Goal: Task Accomplishment & Management: Complete application form

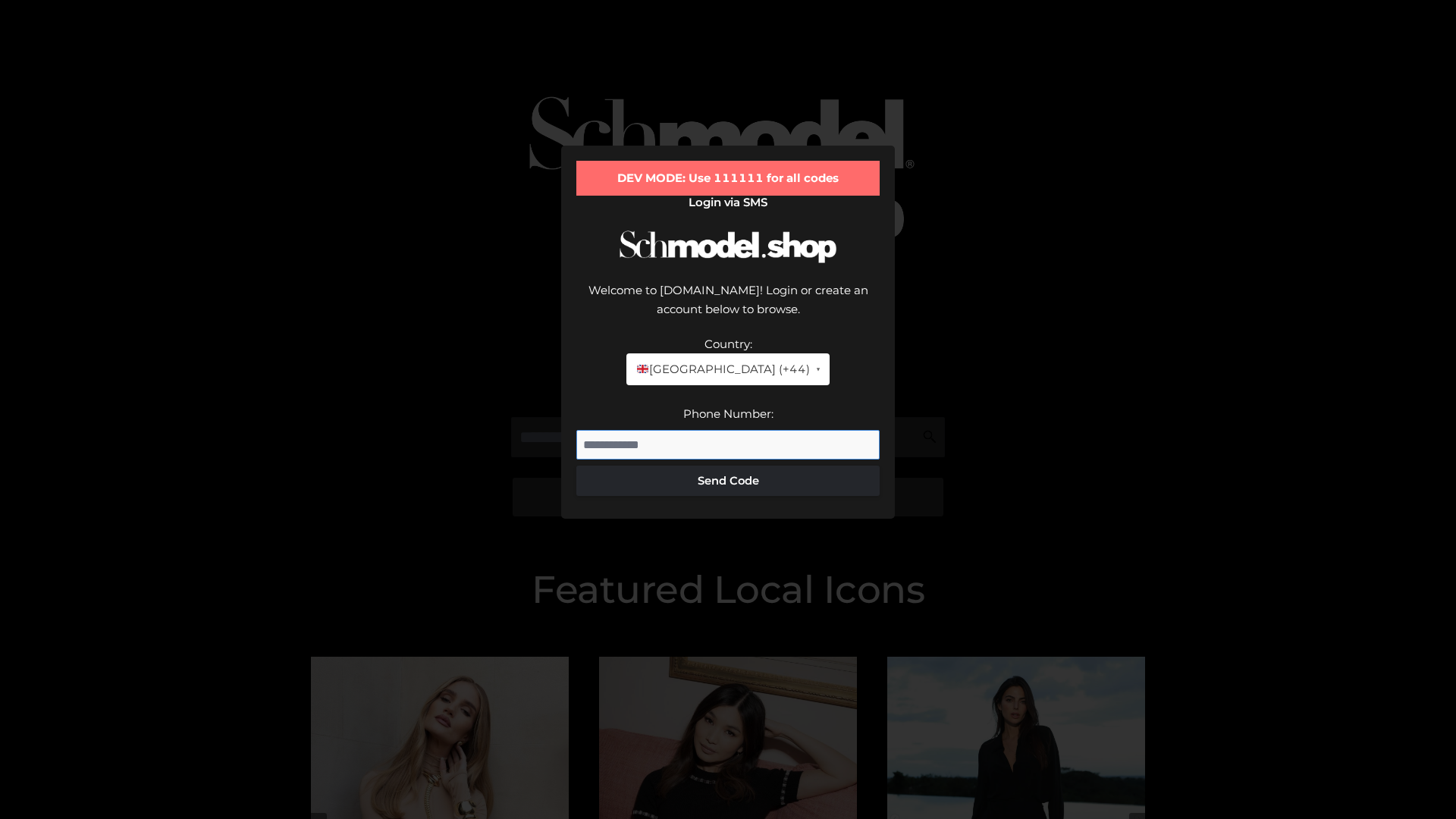
click at [728, 430] on input "Phone Number:" at bounding box center [728, 445] width 303 height 30
type input "**********"
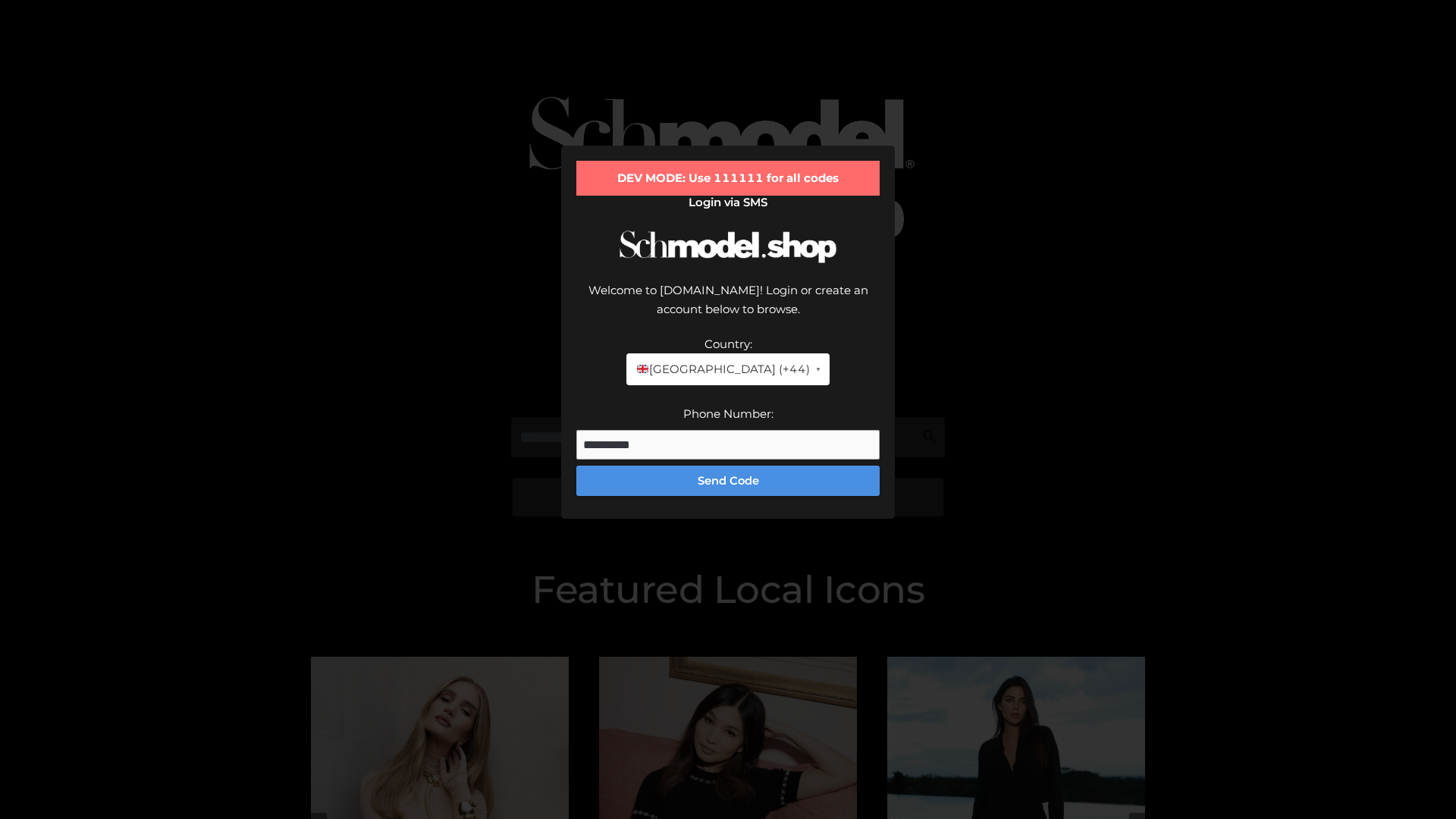
click at [728, 466] on button "Send Code" at bounding box center [728, 481] width 303 height 30
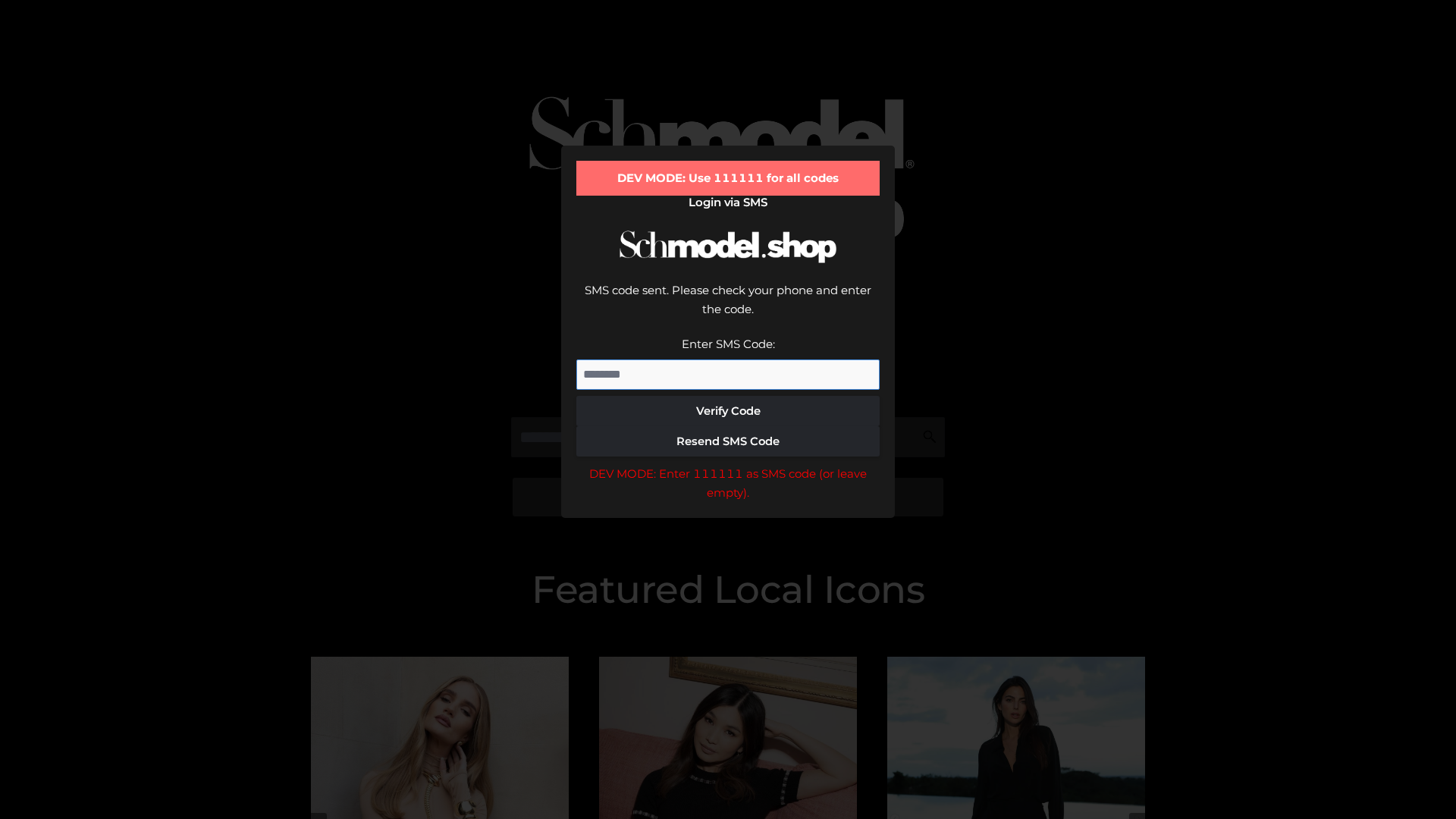
click at [728, 360] on input "Enter SMS Code:" at bounding box center [728, 375] width 303 height 30
type input "******"
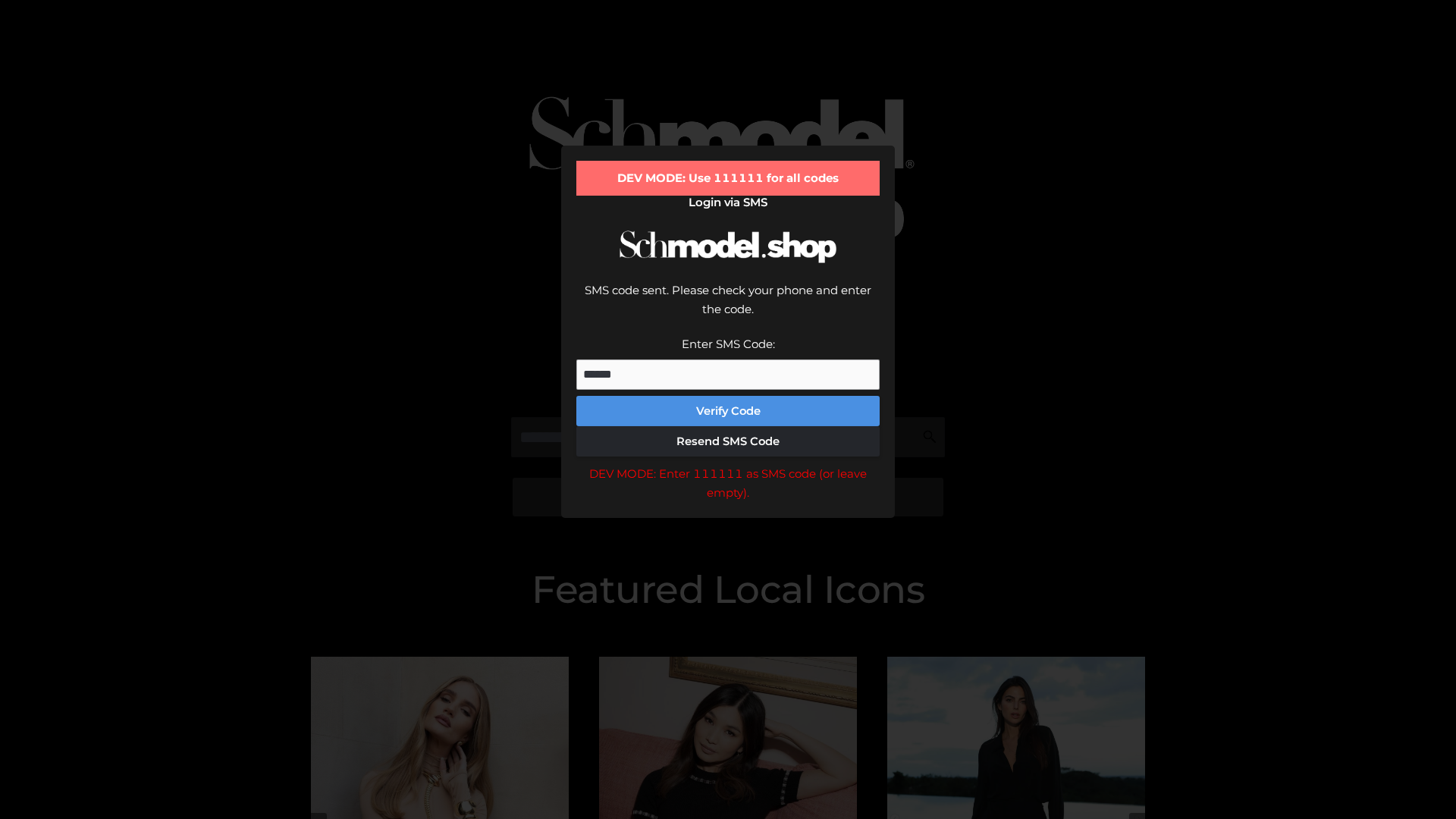
click at [728, 396] on button "Verify Code" at bounding box center [728, 411] width 303 height 30
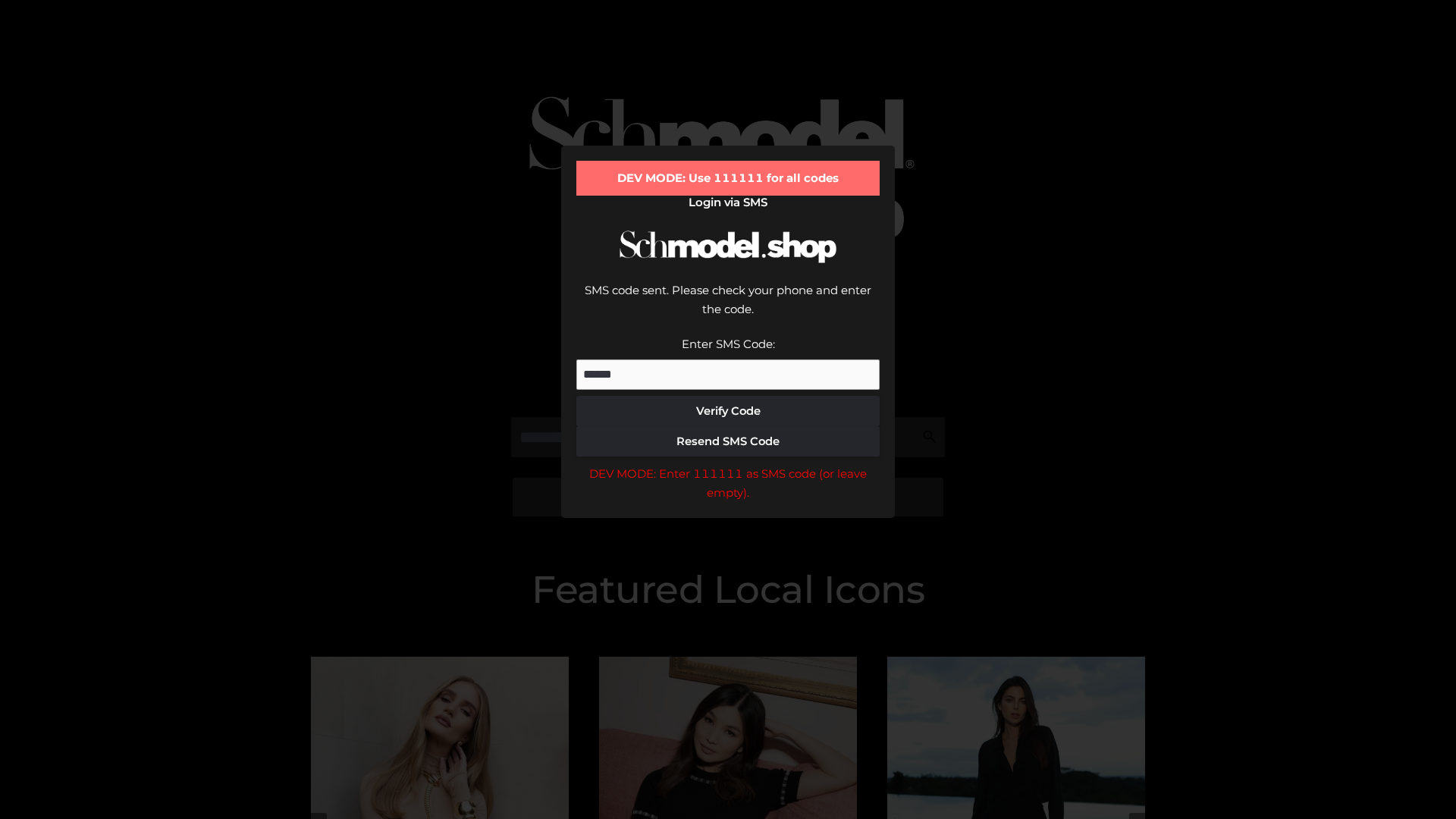
click at [728, 464] on div "DEV MODE: Enter 111111 as SMS code (or leave empty)." at bounding box center [728, 483] width 303 height 38
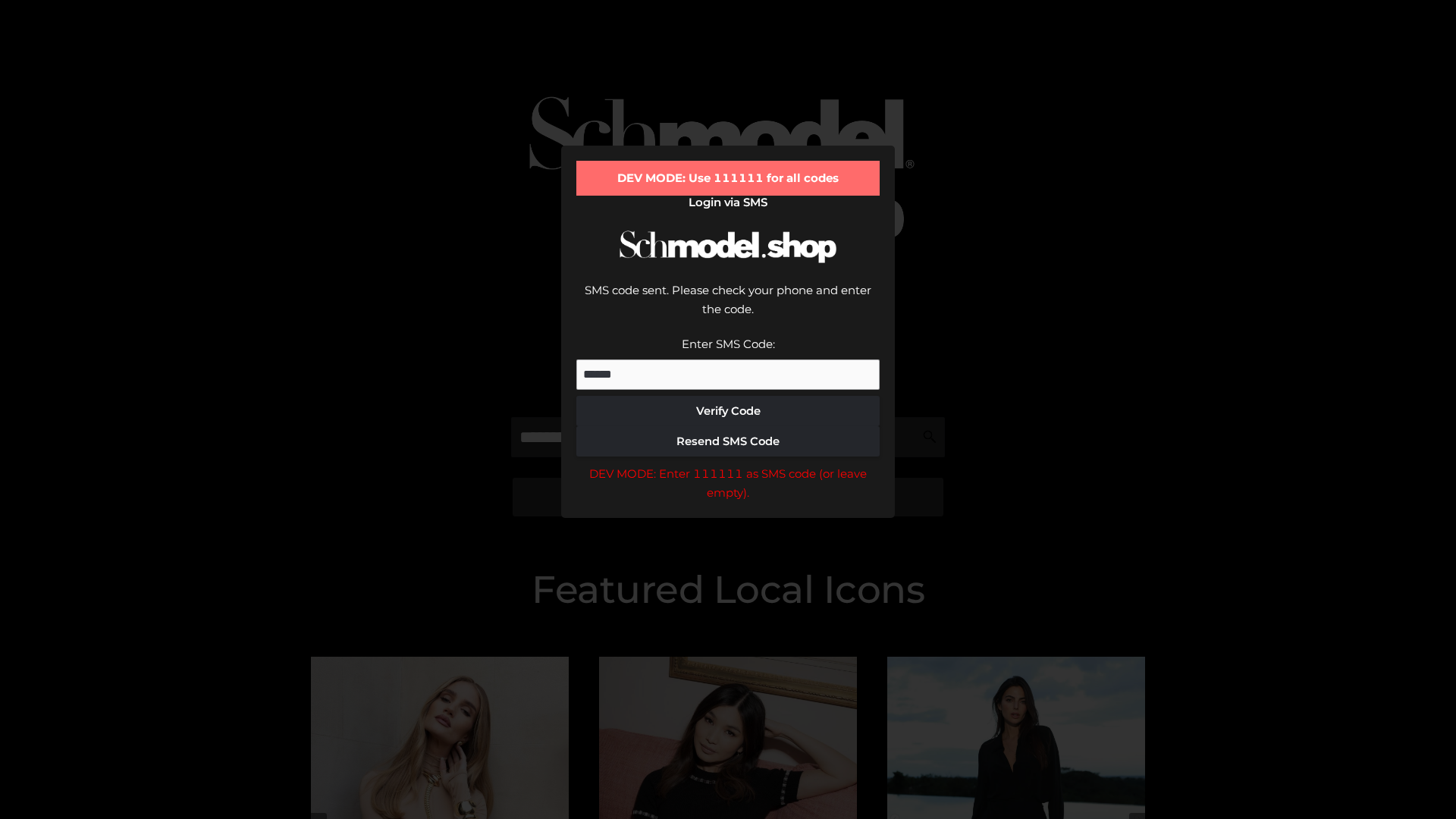
click at [728, 464] on div "DEV MODE: Enter 111111 as SMS code (or leave empty)." at bounding box center [728, 483] width 303 height 38
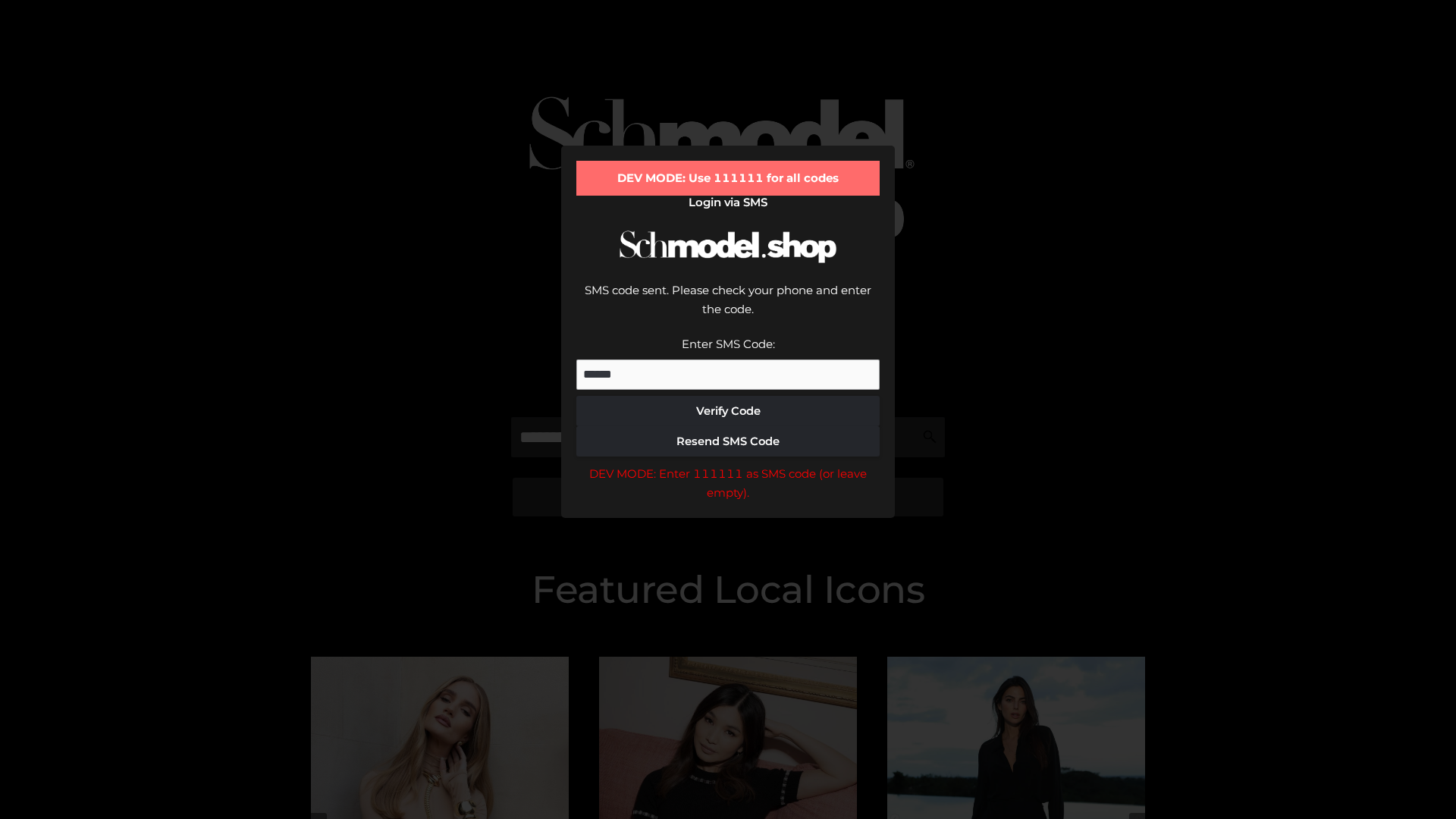
click at [728, 464] on div "DEV MODE: Enter 111111 as SMS code (or leave empty)." at bounding box center [728, 483] width 303 height 38
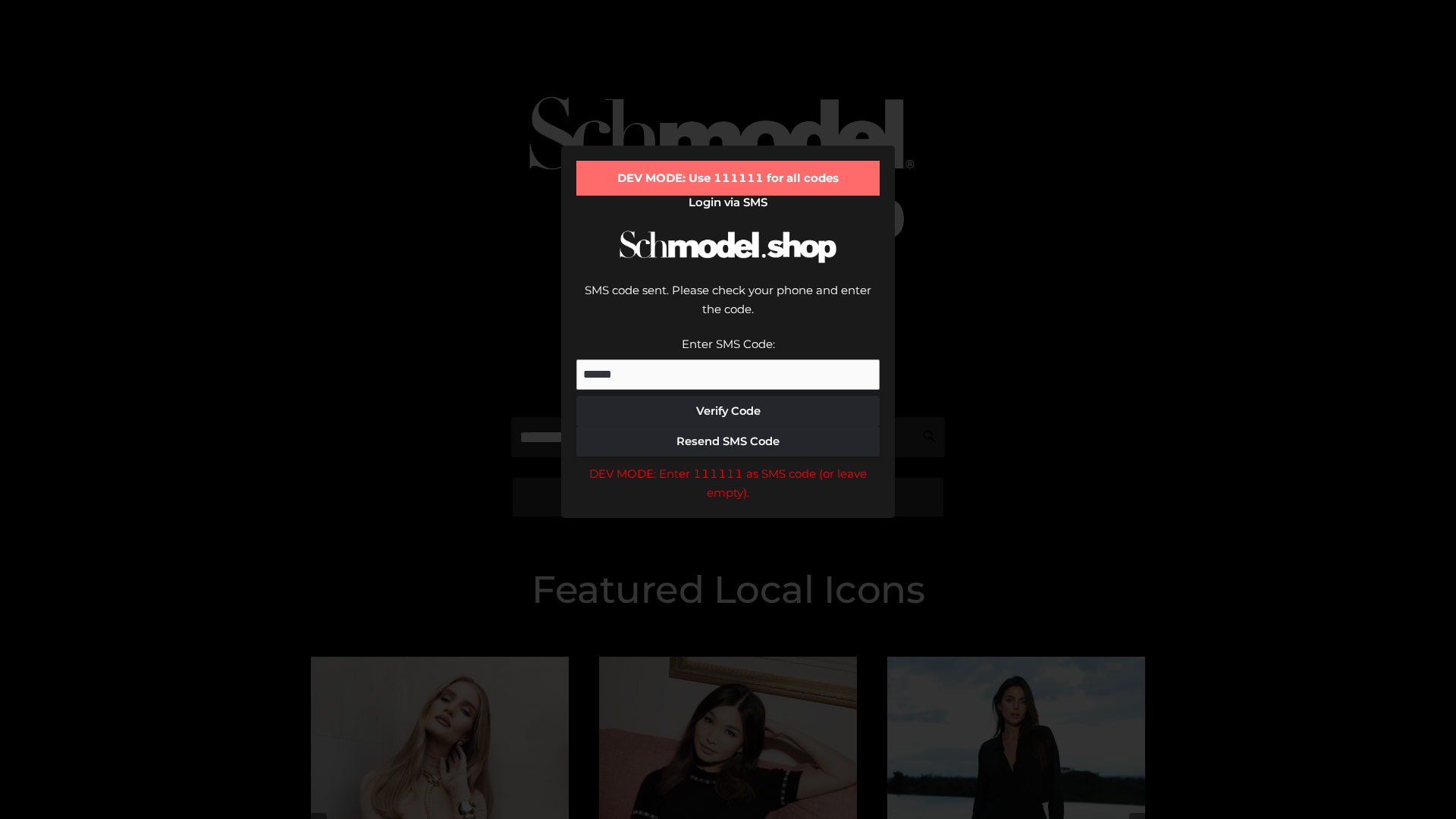
click at [728, 464] on div "DEV MODE: Enter 111111 as SMS code (or leave empty)." at bounding box center [728, 483] width 303 height 38
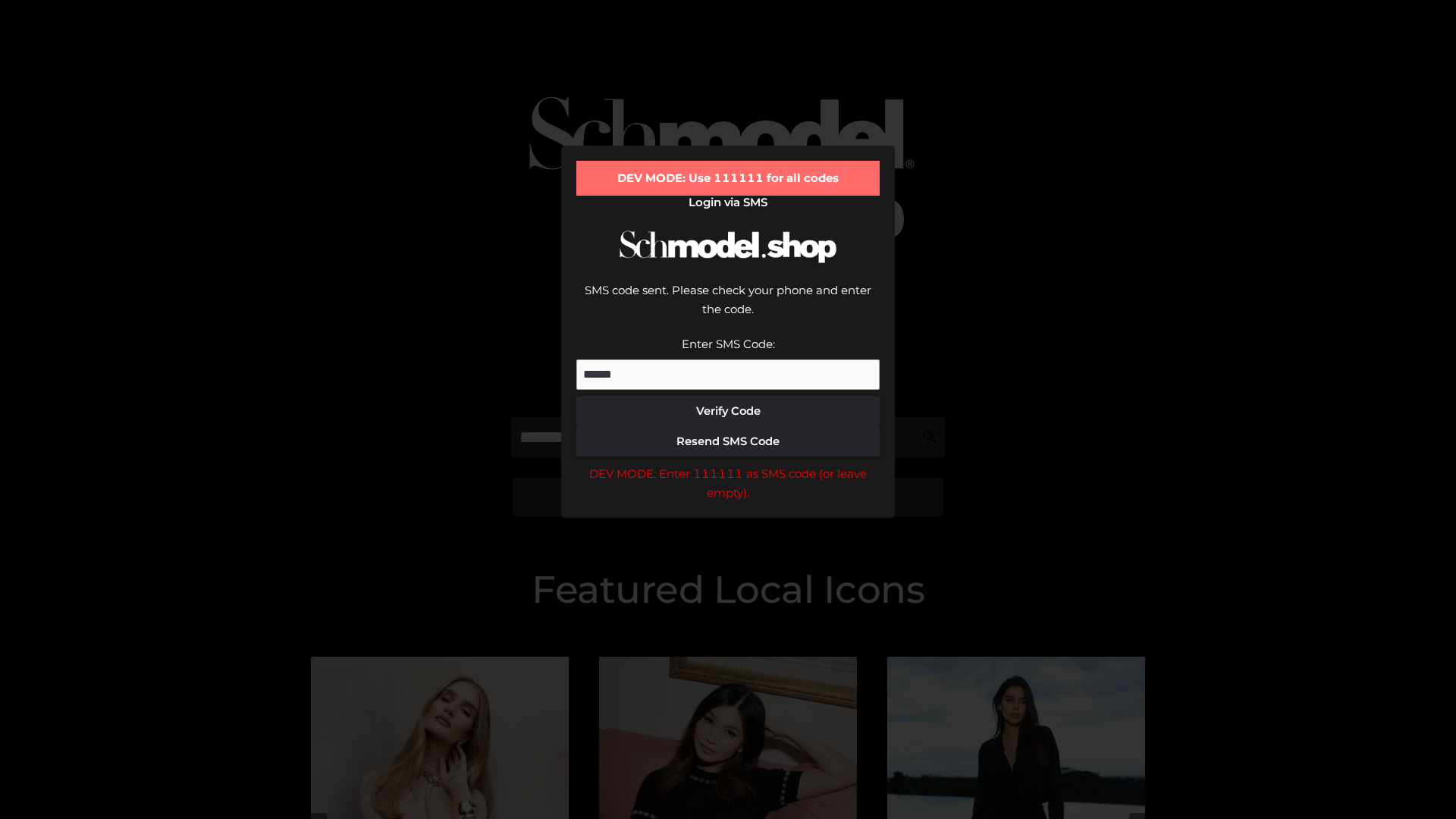
click at [728, 464] on div "DEV MODE: Enter 111111 as SMS code (or leave empty)." at bounding box center [728, 483] width 303 height 38
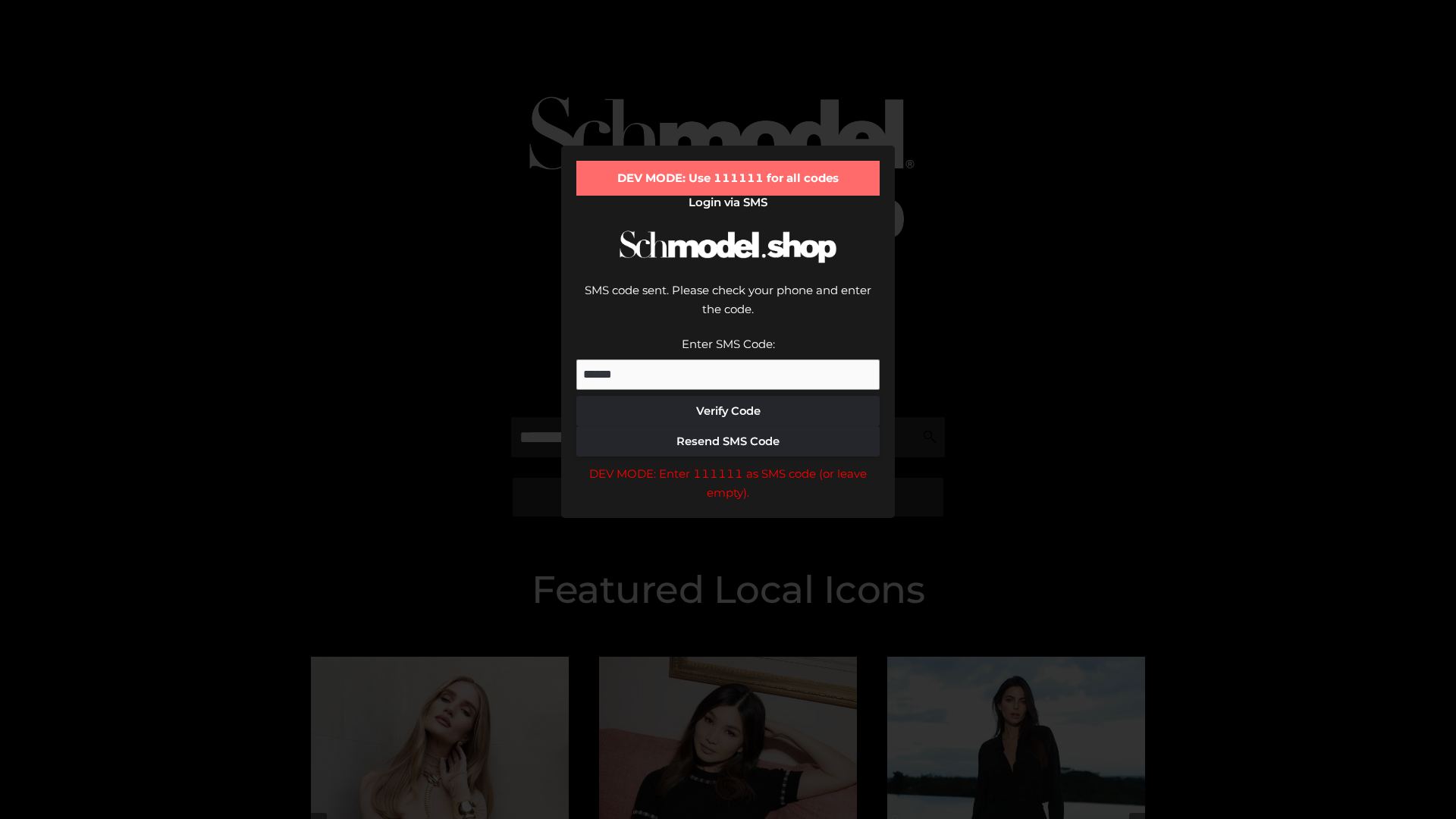
click at [728, 464] on div "DEV MODE: Enter 111111 as SMS code (or leave empty)." at bounding box center [728, 483] width 303 height 38
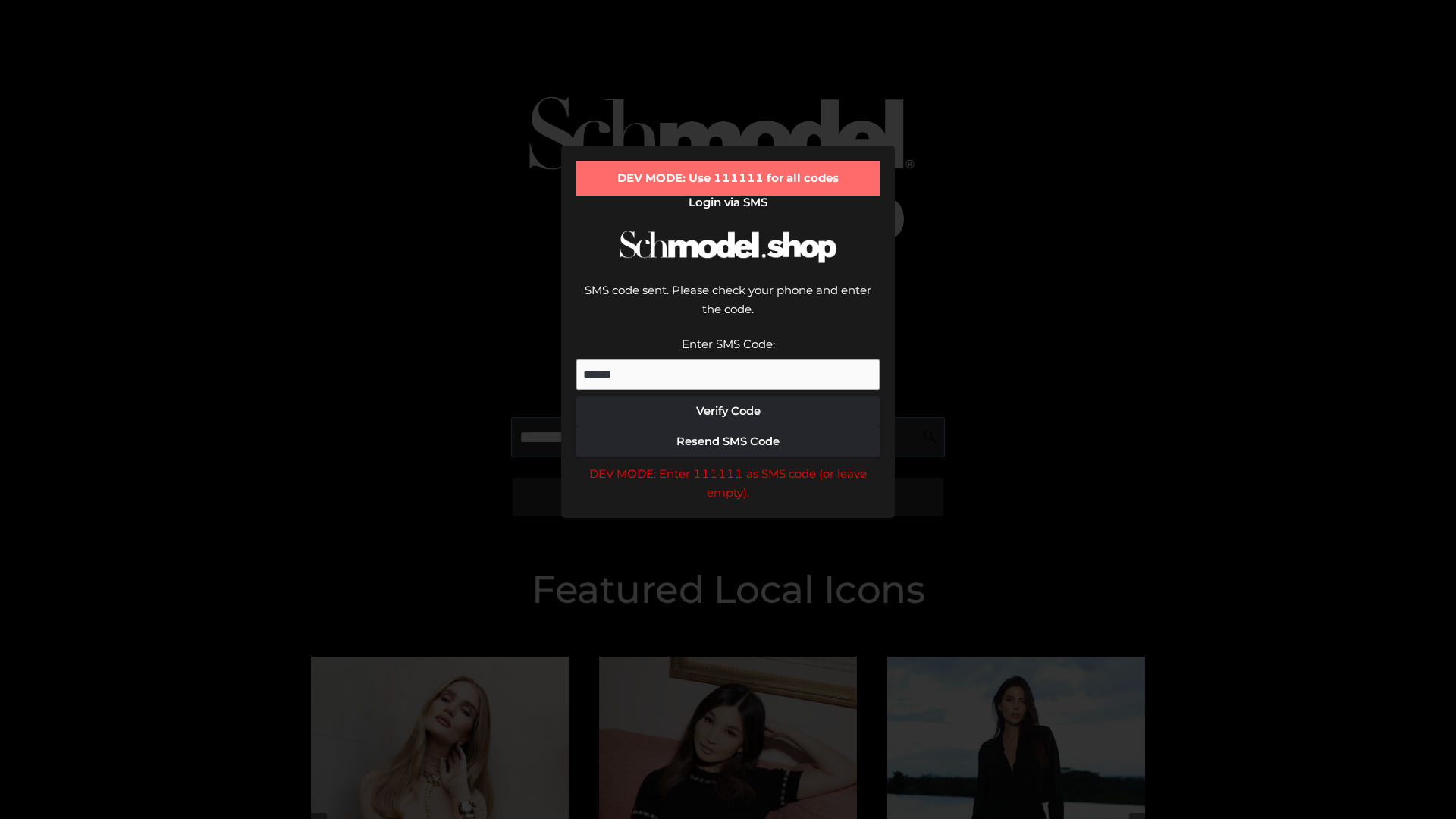
scroll to position [0, 79]
click at [728, 464] on div "DEV MODE: Enter 111111 as SMS code (or leave empty)." at bounding box center [728, 483] width 303 height 38
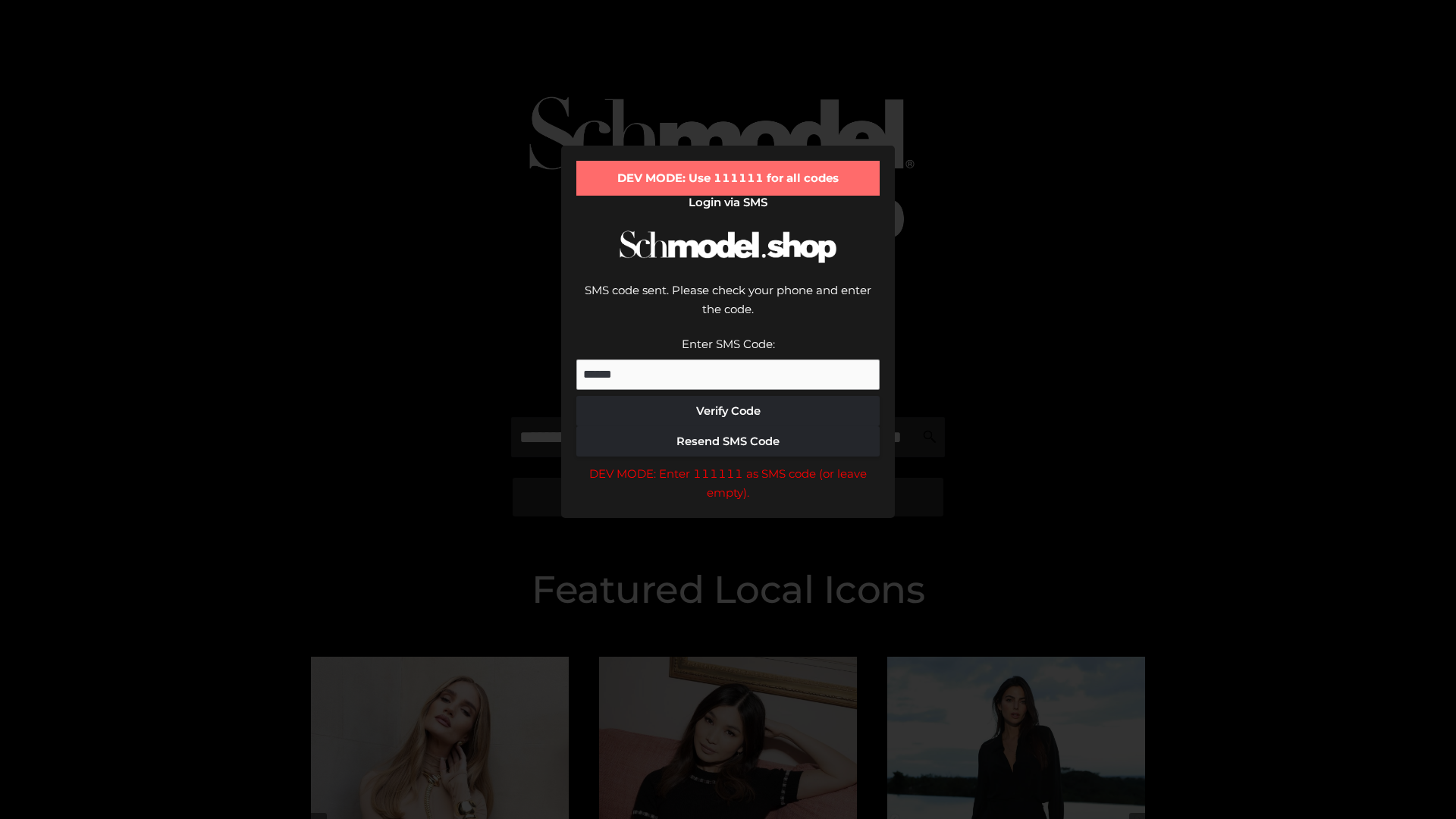
click at [728, 464] on div "DEV MODE: Enter 111111 as SMS code (or leave empty)." at bounding box center [728, 483] width 303 height 38
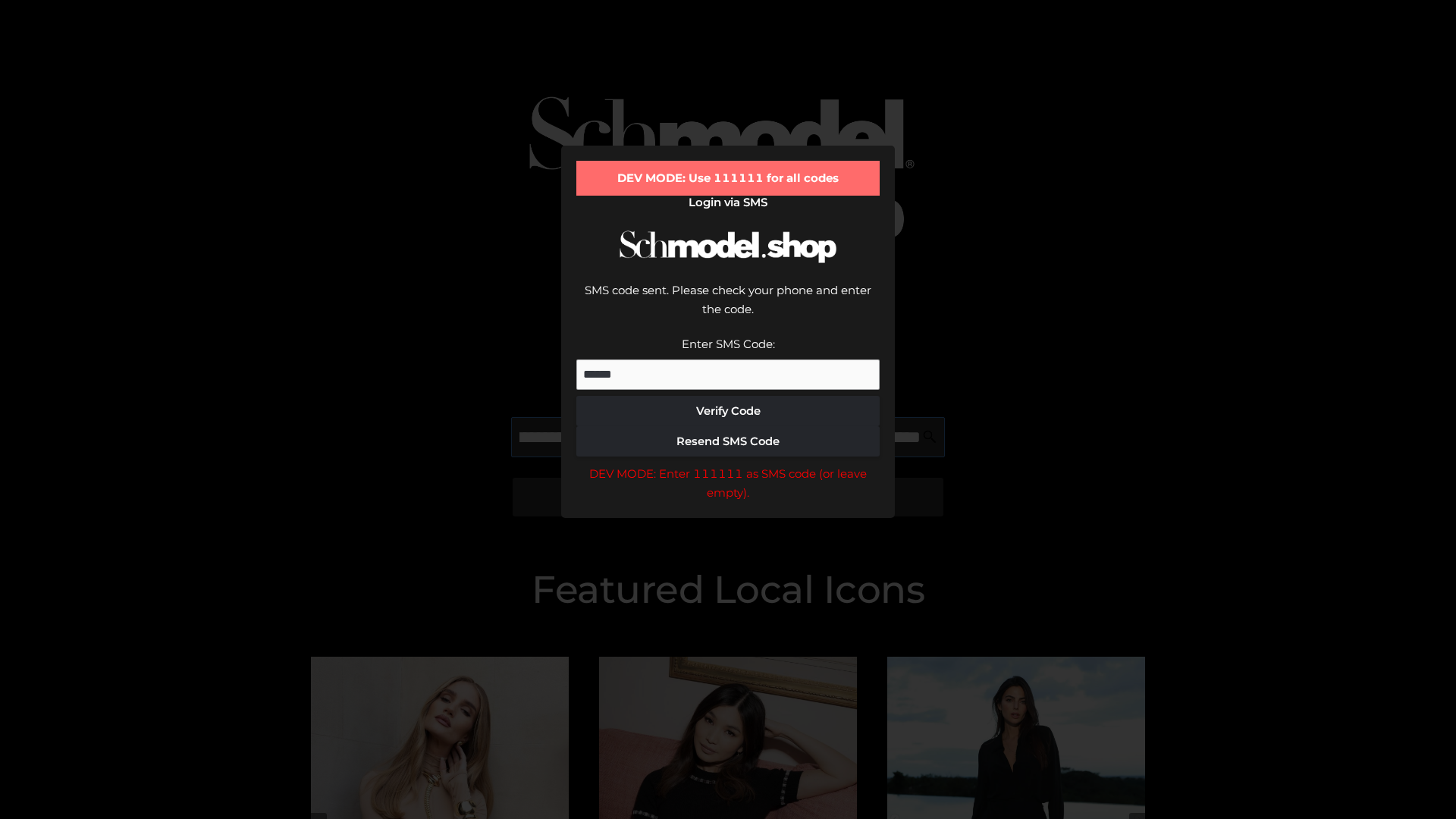
scroll to position [0, 165]
click at [728, 464] on div "DEV MODE: Enter 111111 as SMS code (or leave empty)." at bounding box center [728, 483] width 303 height 38
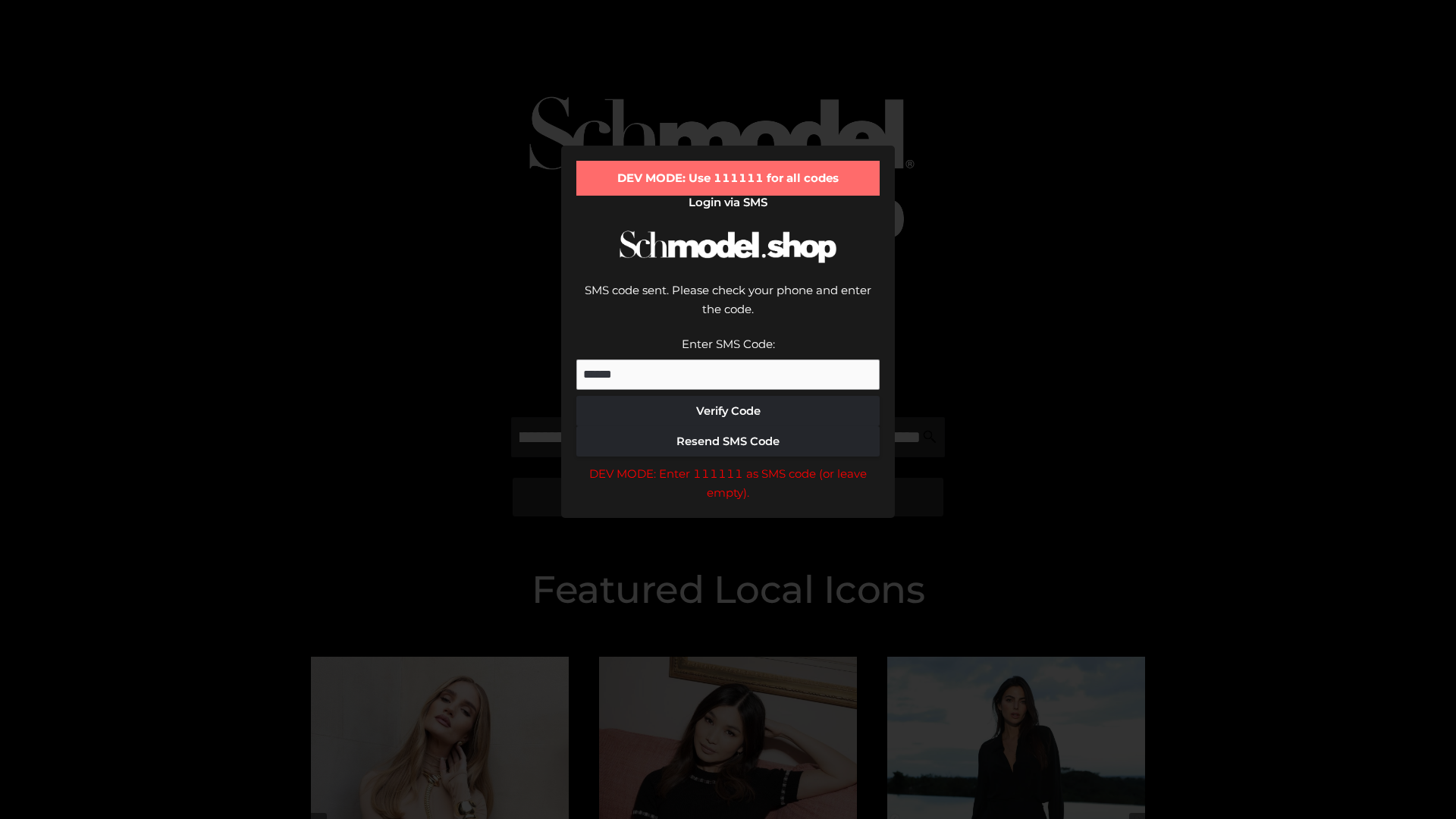
click at [728, 464] on div "DEV MODE: Enter 111111 as SMS code (or leave empty)." at bounding box center [728, 483] width 303 height 38
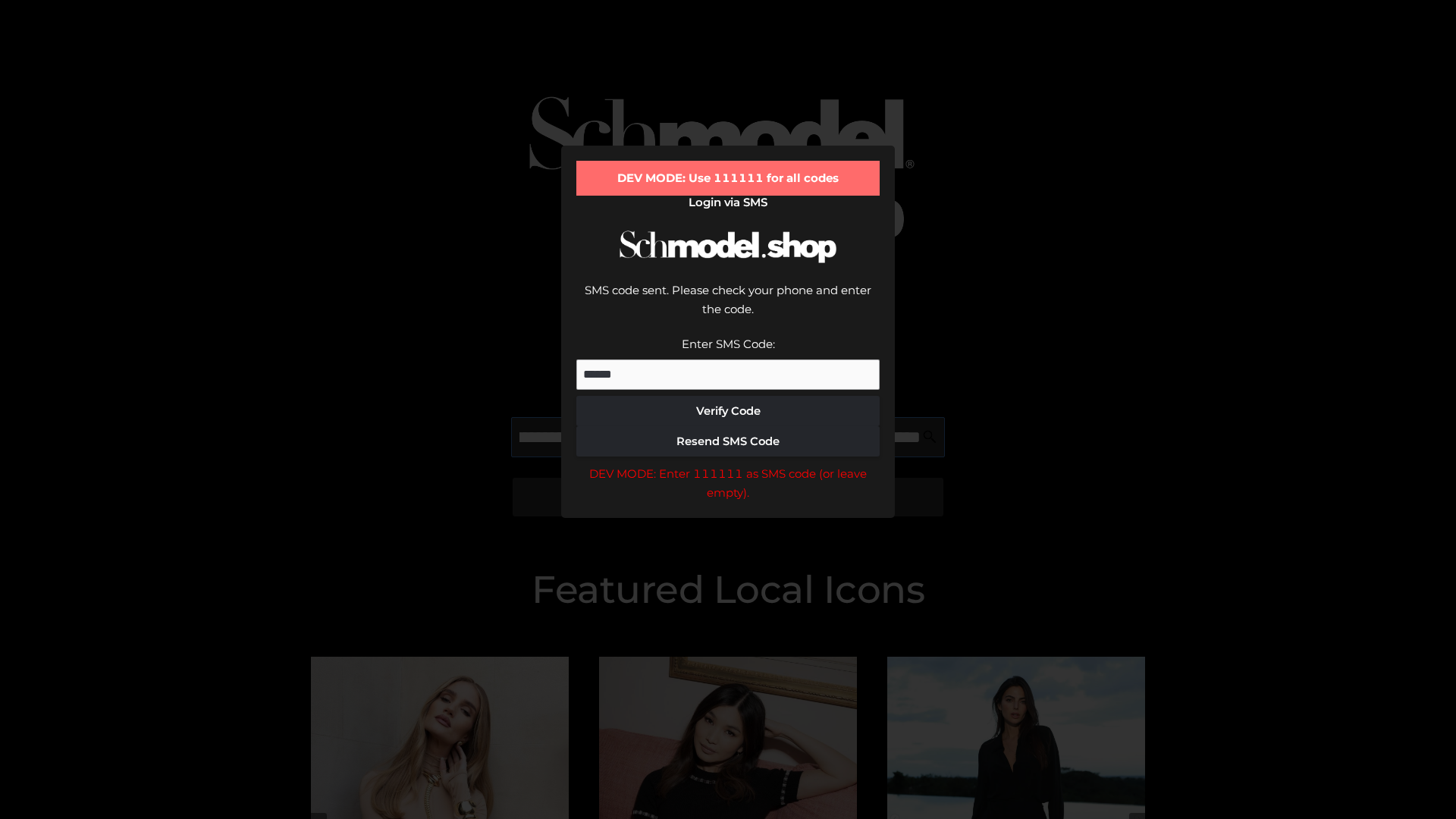
scroll to position [0, 257]
click at [728, 464] on div "DEV MODE: Enter 111111 as SMS code (or leave empty)." at bounding box center [728, 483] width 303 height 38
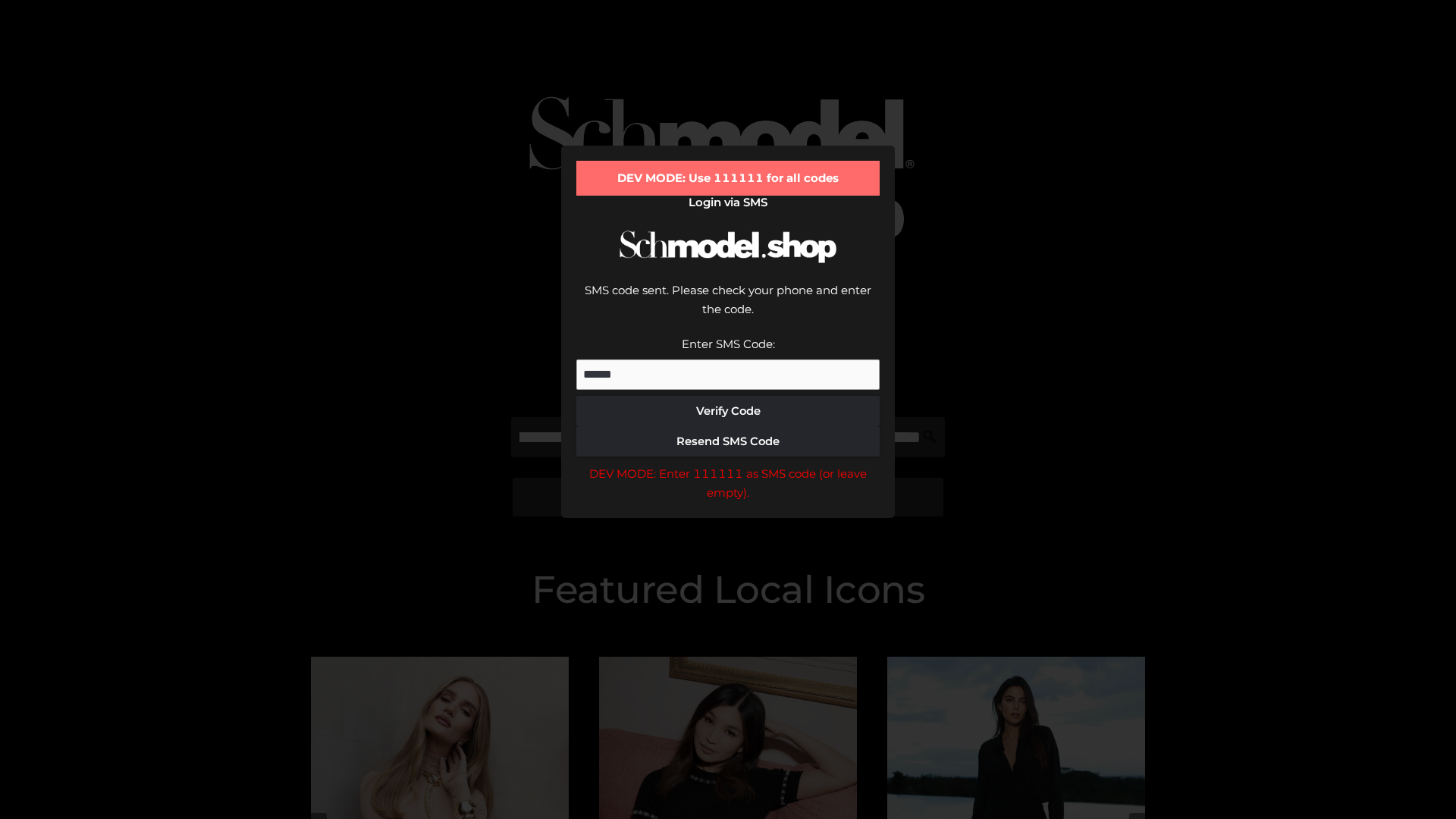
click at [728, 464] on div "DEV MODE: Enter 111111 as SMS code (or leave empty)." at bounding box center [728, 483] width 303 height 38
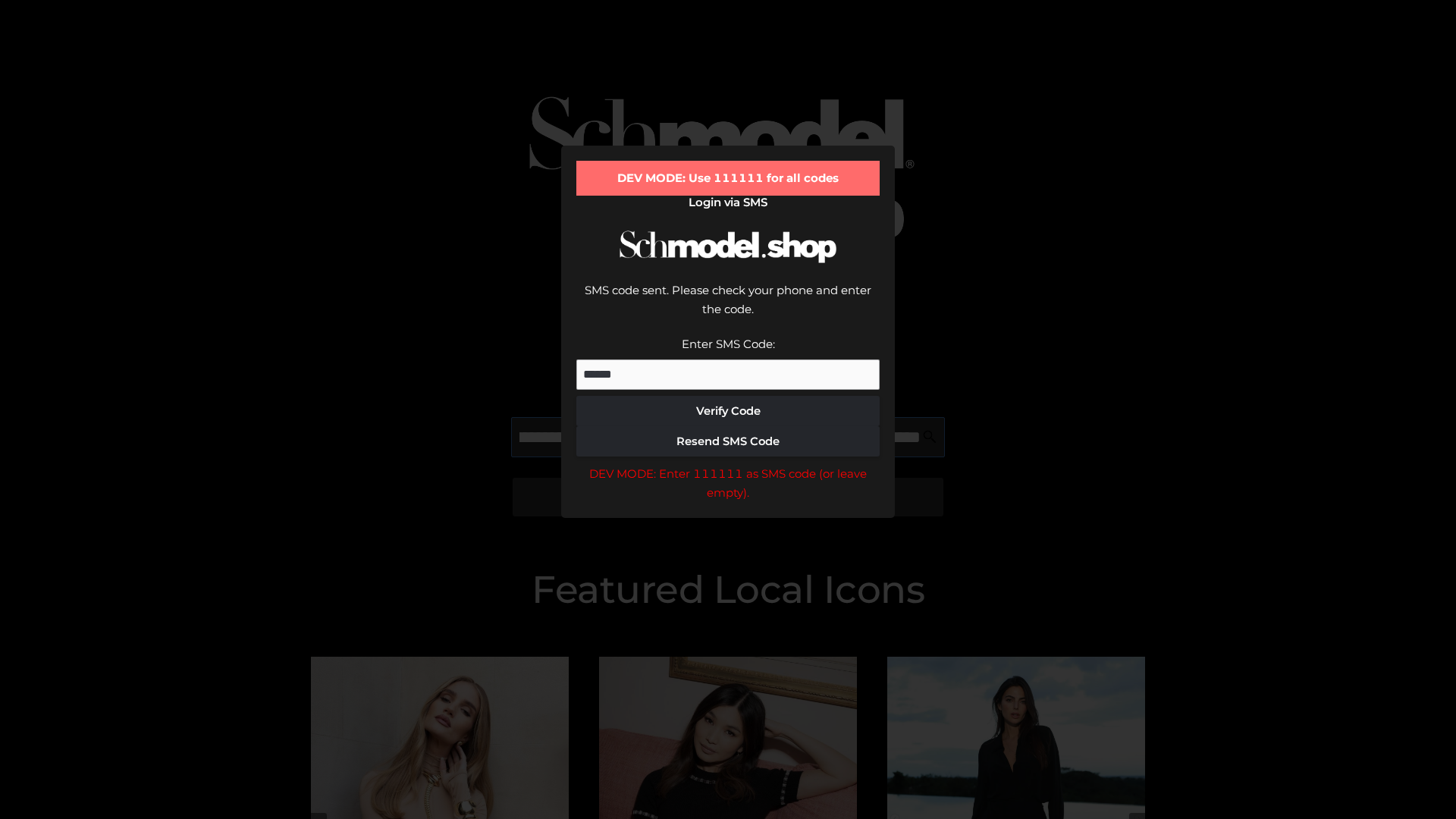
scroll to position [0, 352]
click at [728, 464] on div "DEV MODE: Enter 111111 as SMS code (or leave empty)." at bounding box center [728, 483] width 303 height 38
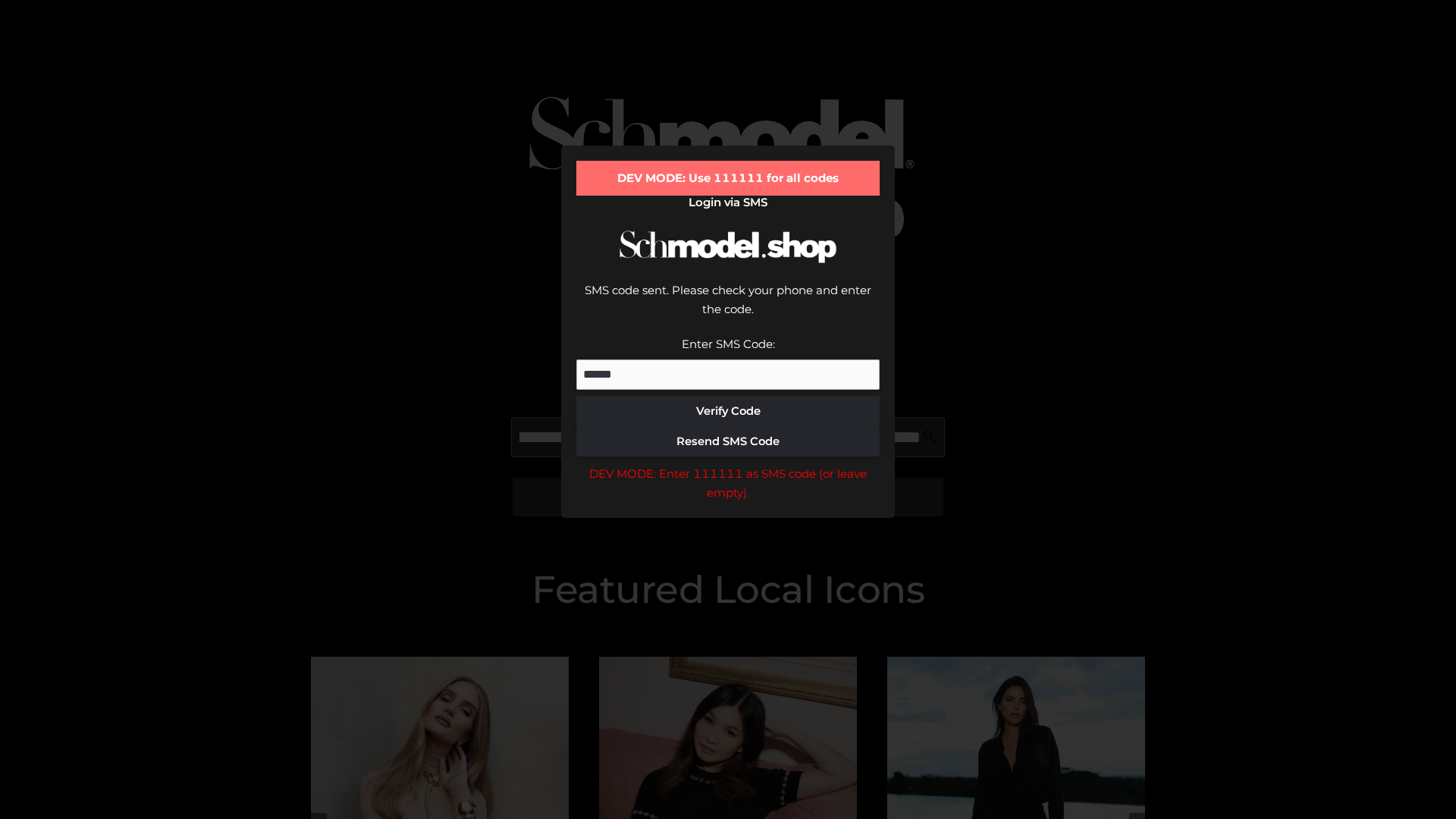
type input "**********"
click at [728, 464] on div "DEV MODE: Enter 111111 as SMS code (or leave empty)." at bounding box center [728, 483] width 303 height 38
